Goal: Transaction & Acquisition: Purchase product/service

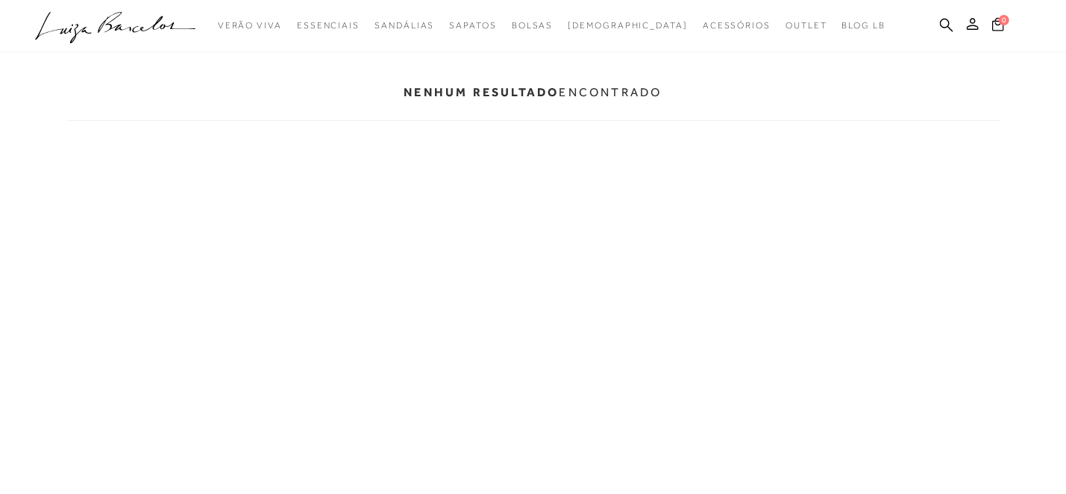
click at [938, 20] on ul ".a{fill-rule:evenodd;} Verão Viva Em alta Modelo Essenciais [GEOGRAPHIC_DATA]" at bounding box center [522, 26] width 974 height 28
click at [944, 20] on icon at bounding box center [946, 25] width 13 height 14
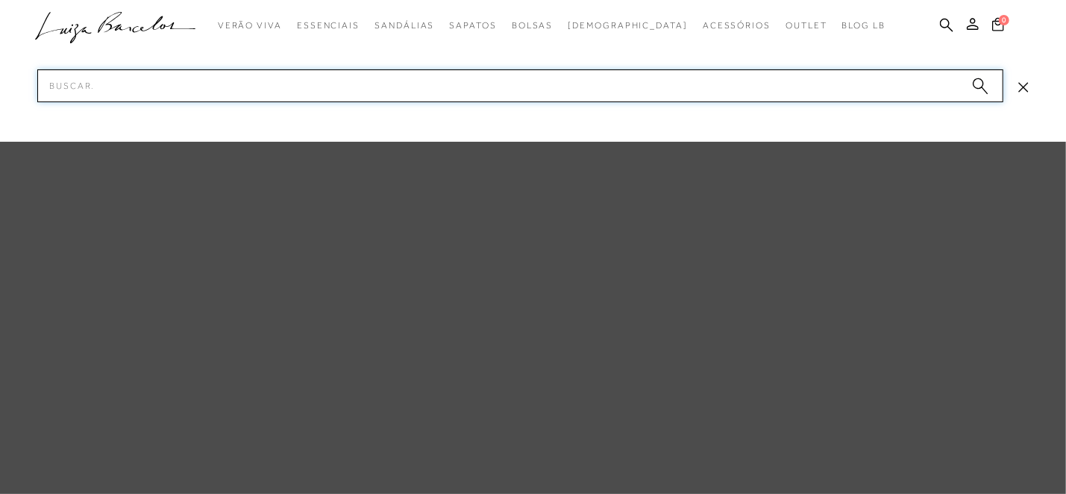
paste input "13010103-1"
type input "13010103-1"
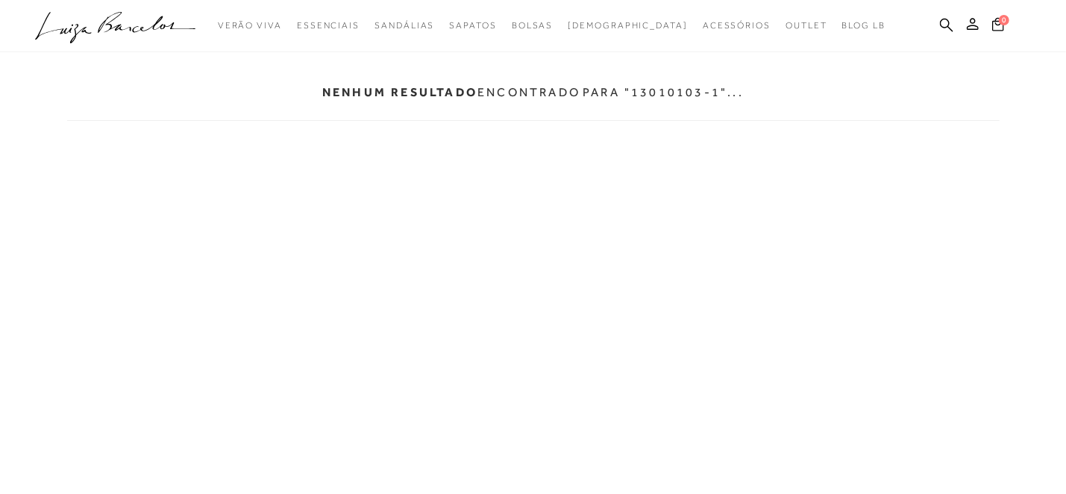
click at [953, 22] on ul ".a{fill-rule:evenodd;} Verão Viva Em alta Modelo Essenciais [GEOGRAPHIC_DATA]" at bounding box center [522, 26] width 974 height 28
click at [944, 25] on icon at bounding box center [946, 25] width 13 height 14
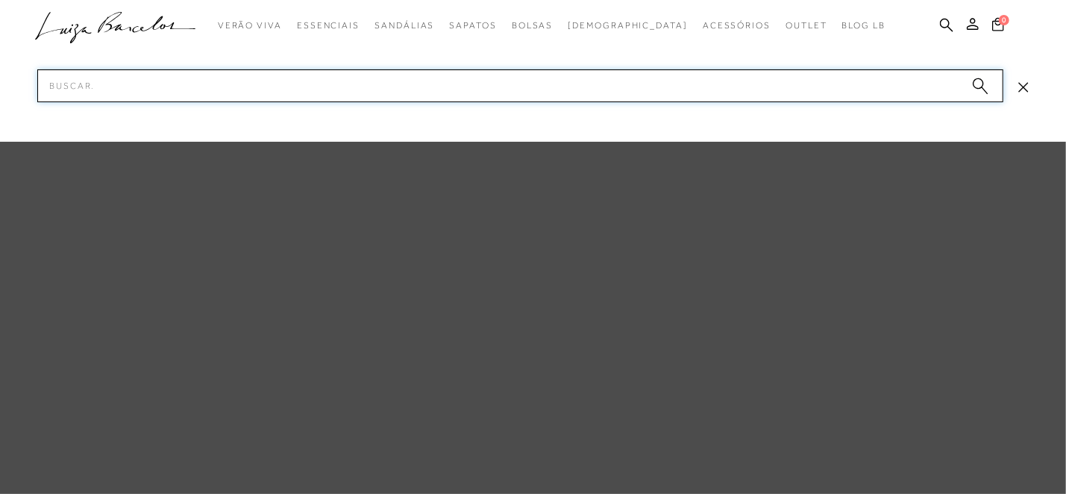
paste input "13010103-1"
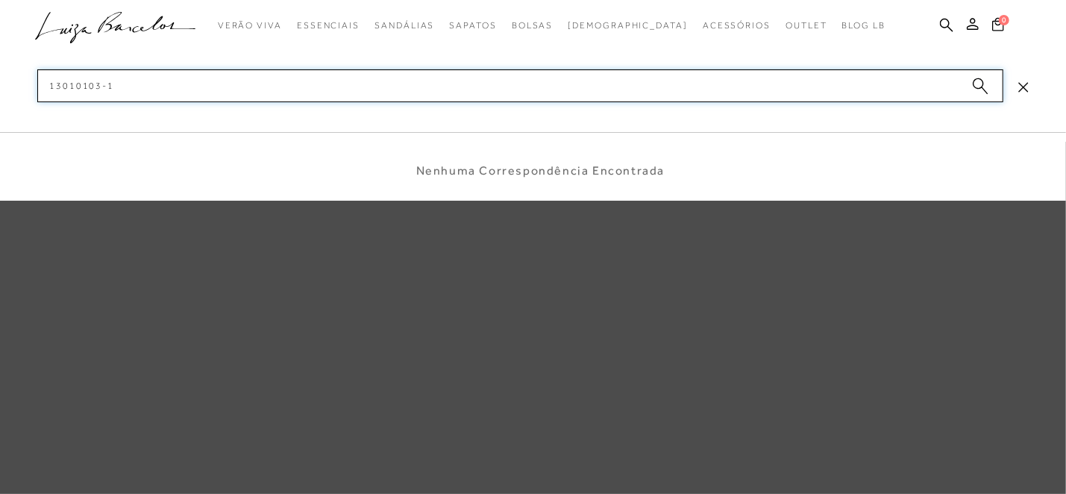
type input "130101031"
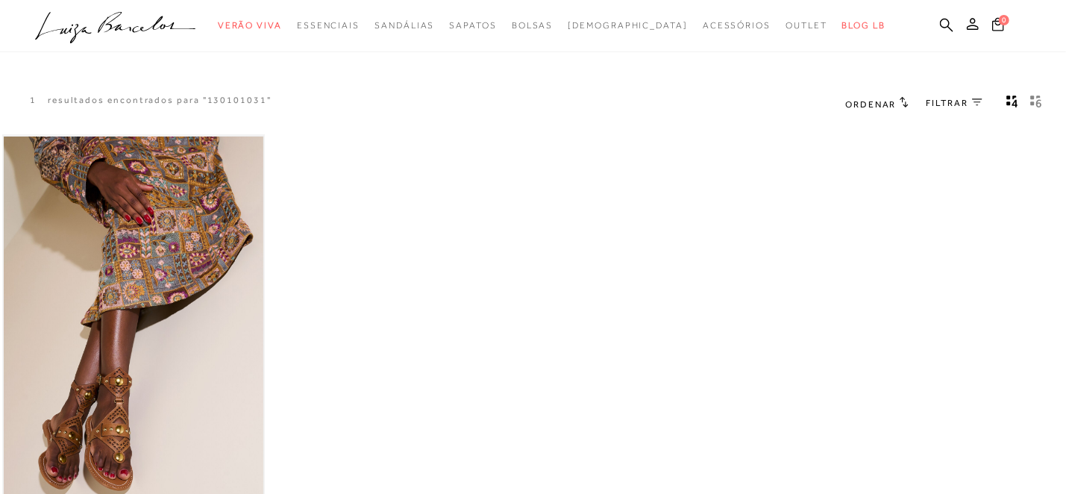
click at [228, 348] on img at bounding box center [134, 331] width 260 height 389
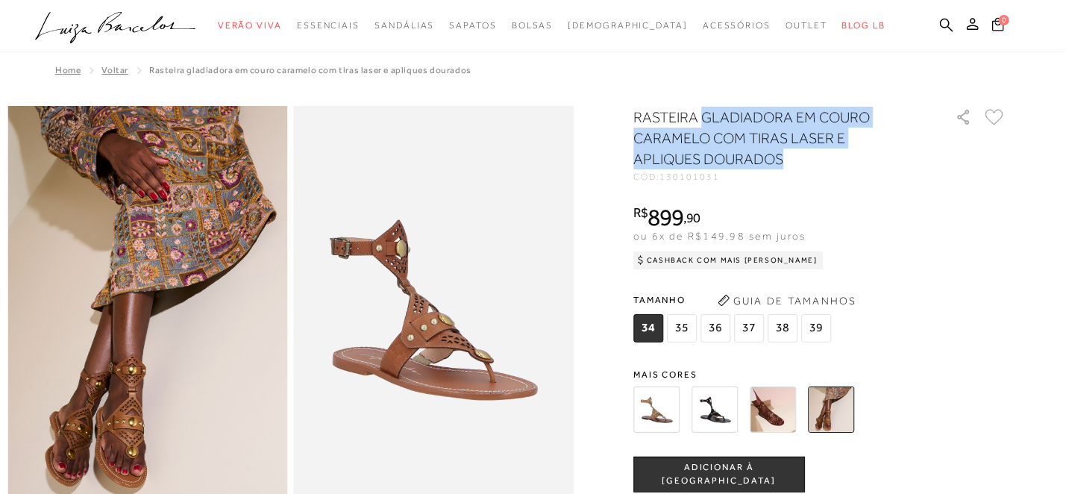
drag, startPoint x: 786, startPoint y: 160, endPoint x: 708, endPoint y: 115, distance: 90.2
click at [708, 115] on h1 "RASTEIRA GLADIADORA EM COURO CARAMELO COM TIRAS LASER E APLIQUES DOURADOS" at bounding box center [773, 138] width 280 height 63
